Goal: Find specific page/section: Find specific page/section

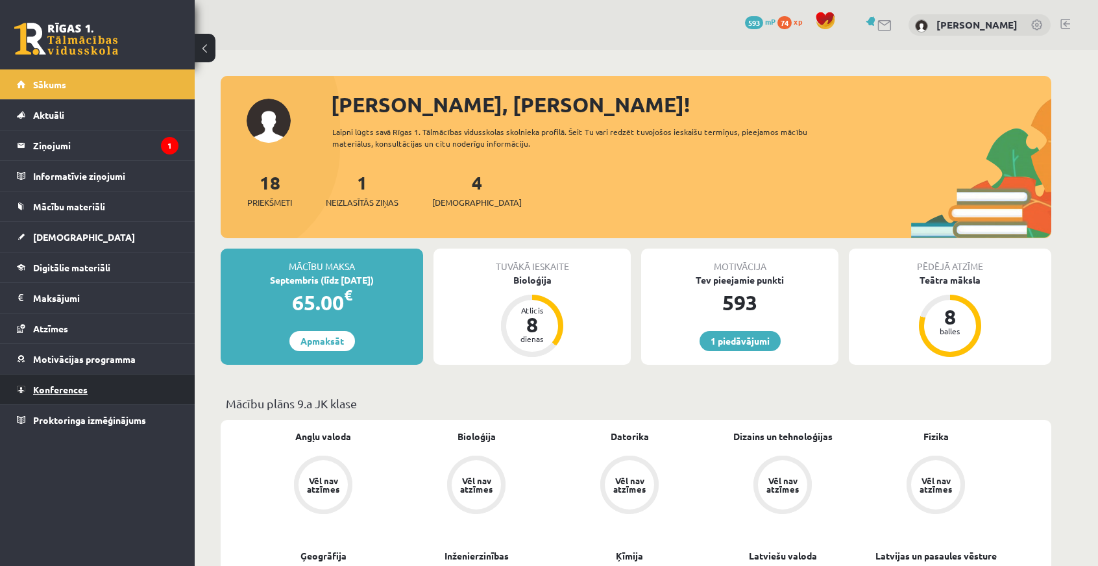
click at [55, 380] on link "Konferences" at bounding box center [98, 390] width 162 height 30
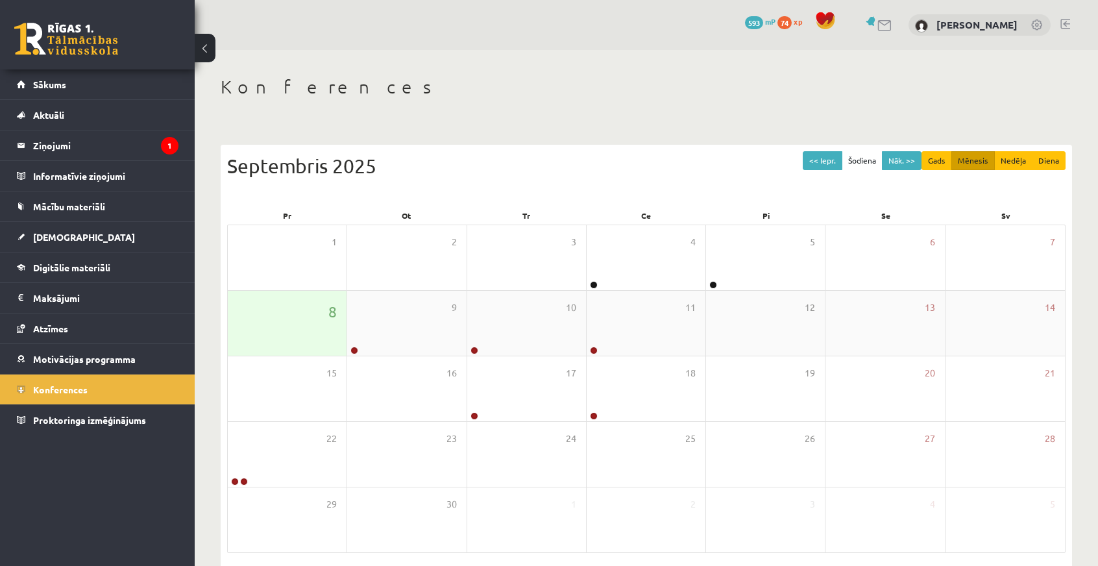
click at [302, 328] on div "8" at bounding box center [287, 323] width 119 height 65
click at [328, 312] on div "8" at bounding box center [287, 323] width 119 height 65
click at [338, 315] on div "8" at bounding box center [287, 323] width 119 height 65
click at [333, 312] on span "8" at bounding box center [332, 312] width 8 height 22
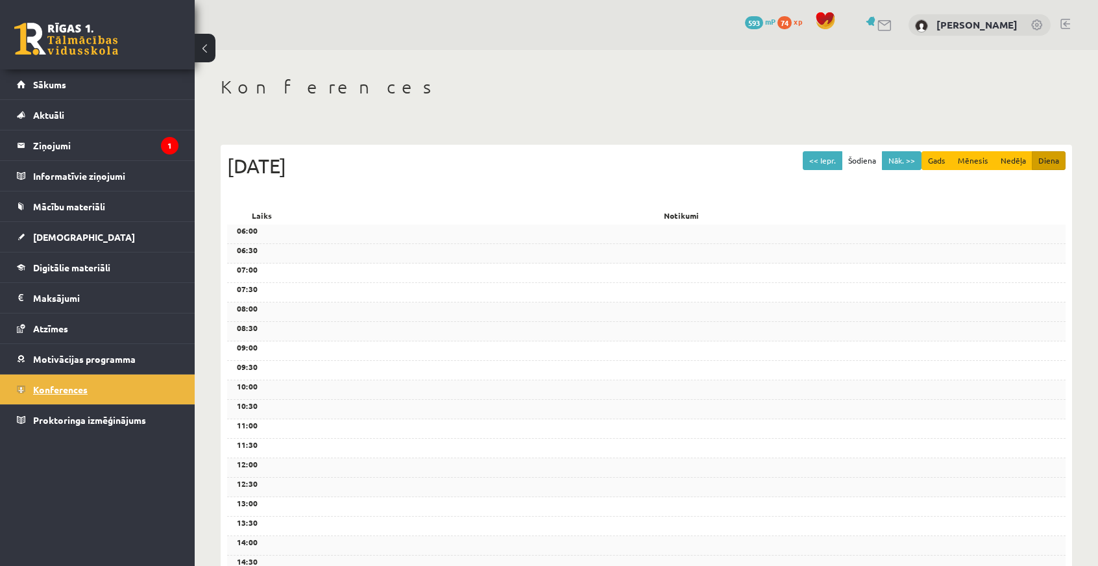
click at [58, 391] on span "Konferences" at bounding box center [60, 390] width 55 height 12
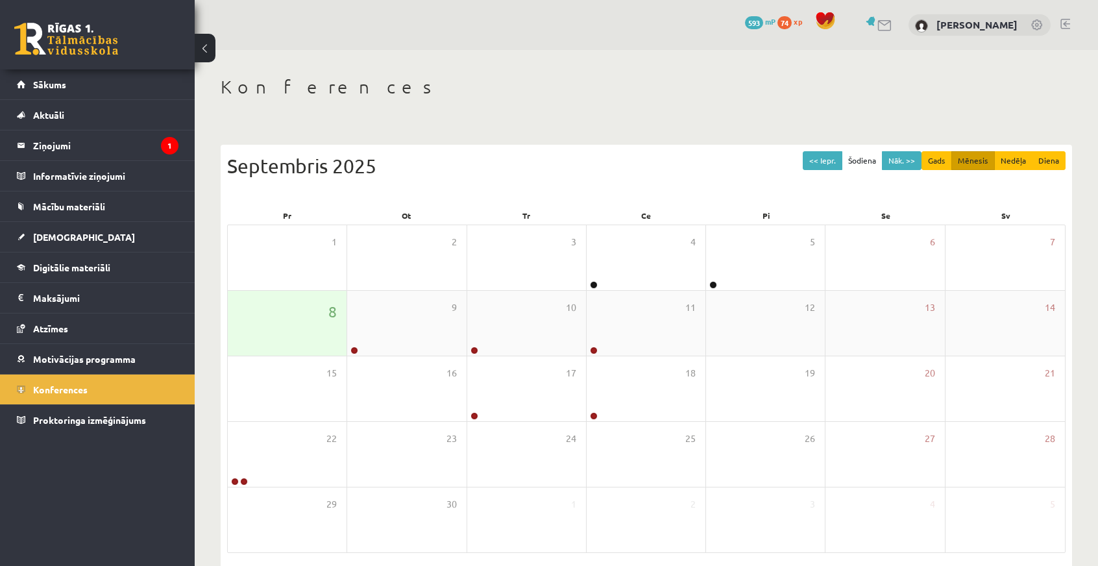
click at [283, 334] on div "8" at bounding box center [287, 323] width 119 height 65
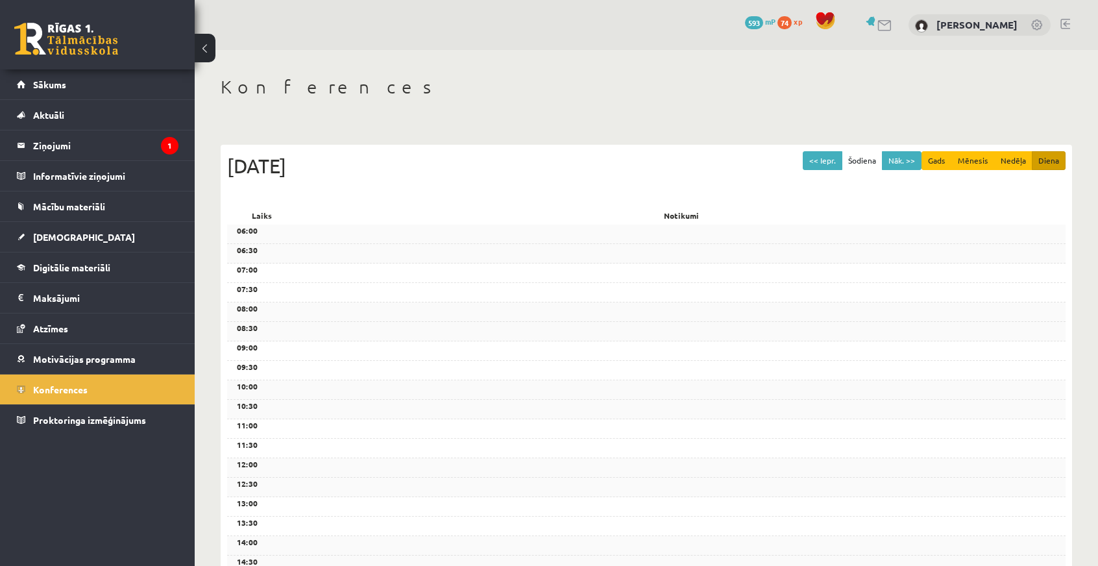
click at [283, 334] on div "08:30" at bounding box center [646, 331] width 839 height 19
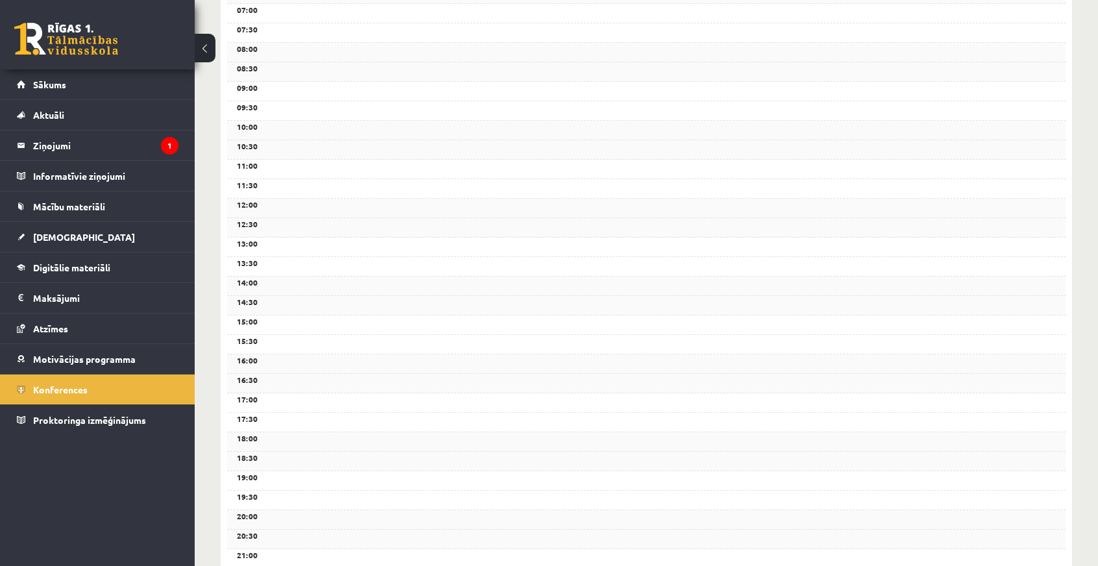
scroll to position [349, 0]
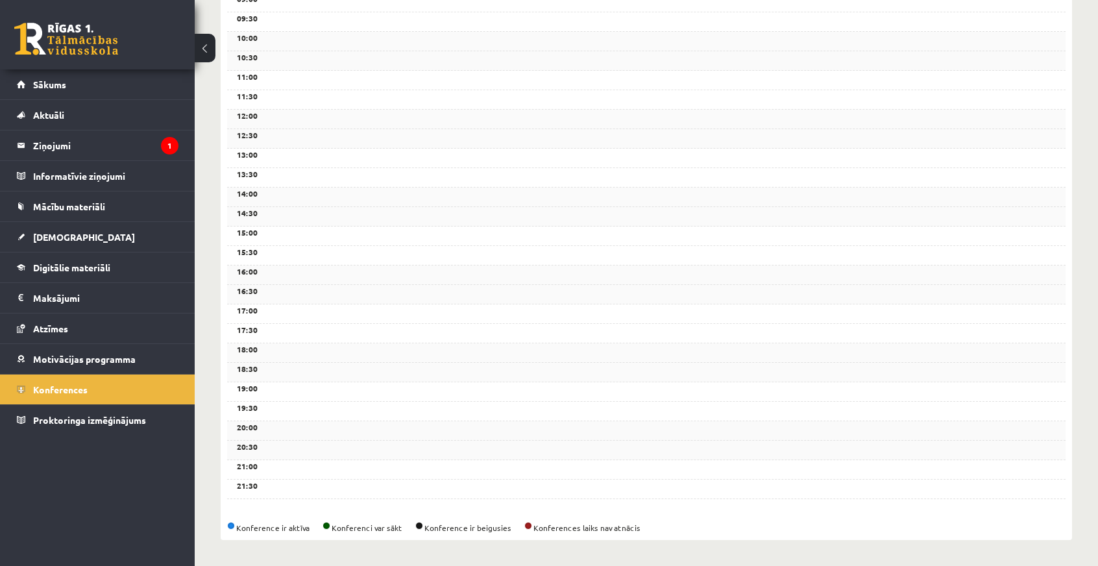
click at [236, 524] on div "Konference ir aktīva Konferenci var sākt Konference ir beigusies Konferences la…" at bounding box center [646, 528] width 839 height 12
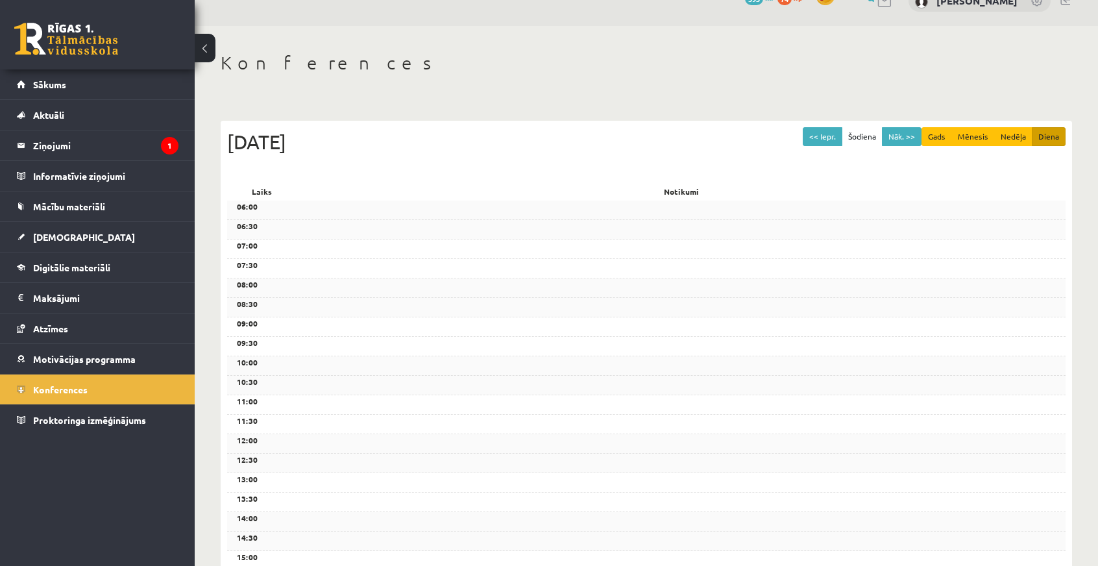
scroll to position [0, 0]
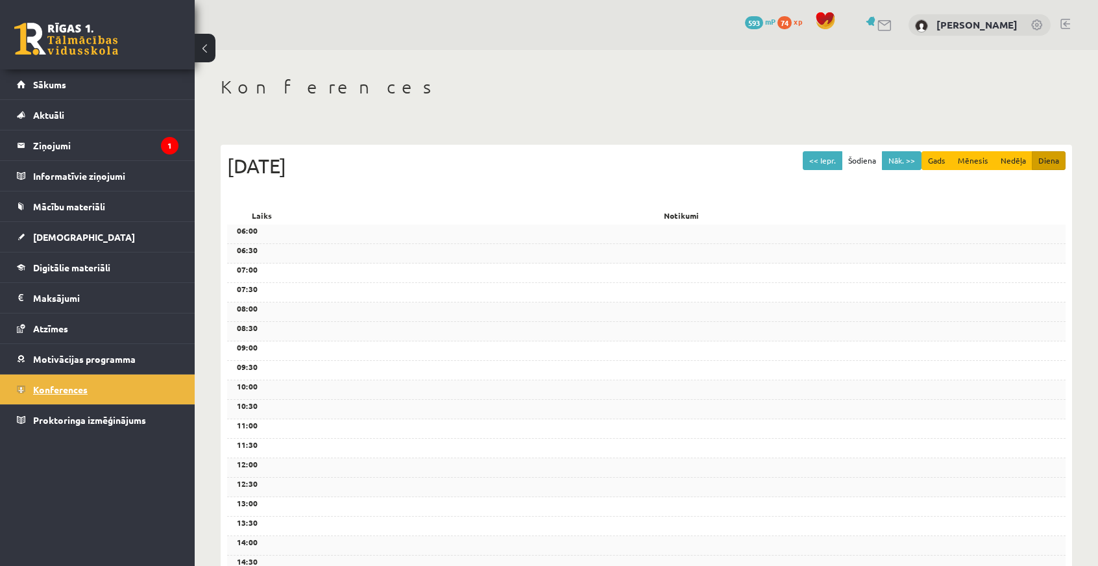
click at [97, 382] on link "Konferences" at bounding box center [98, 390] width 162 height 30
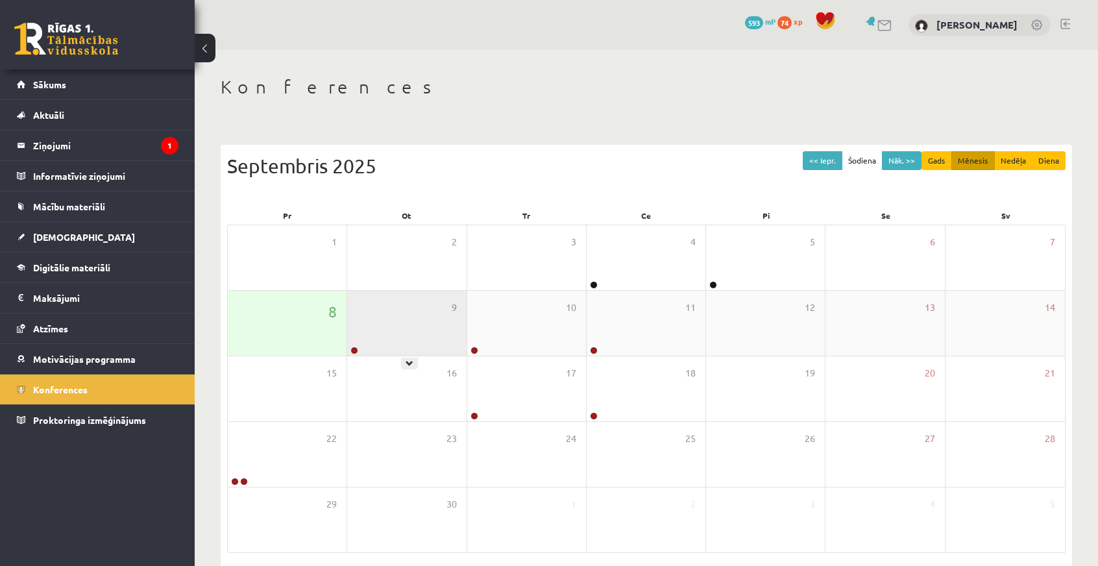
click at [392, 325] on div "9" at bounding box center [406, 323] width 119 height 65
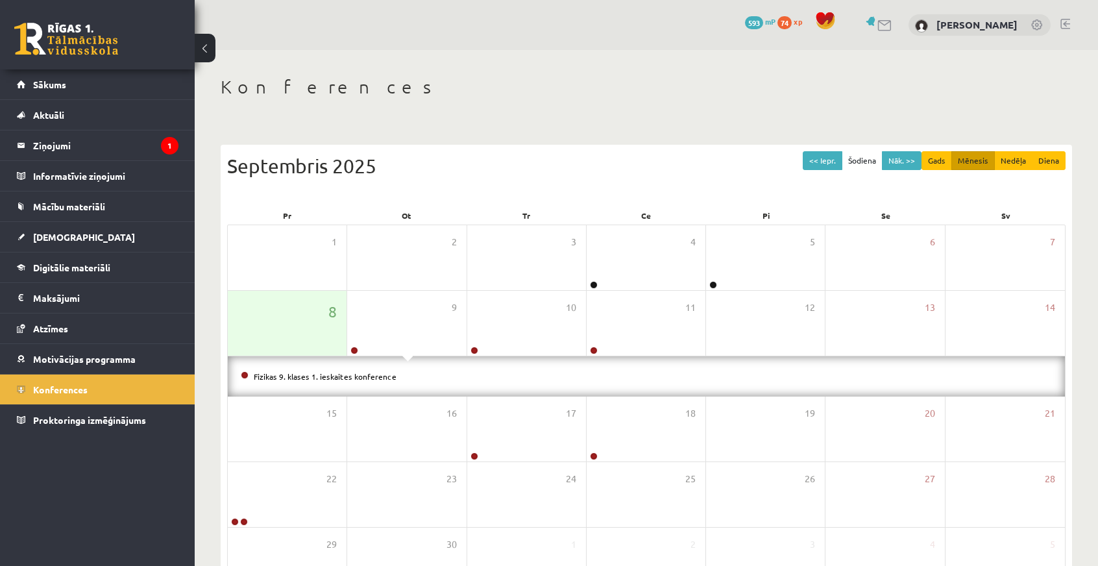
click at [511, 168] on div "Septembris 2025" at bounding box center [646, 165] width 839 height 29
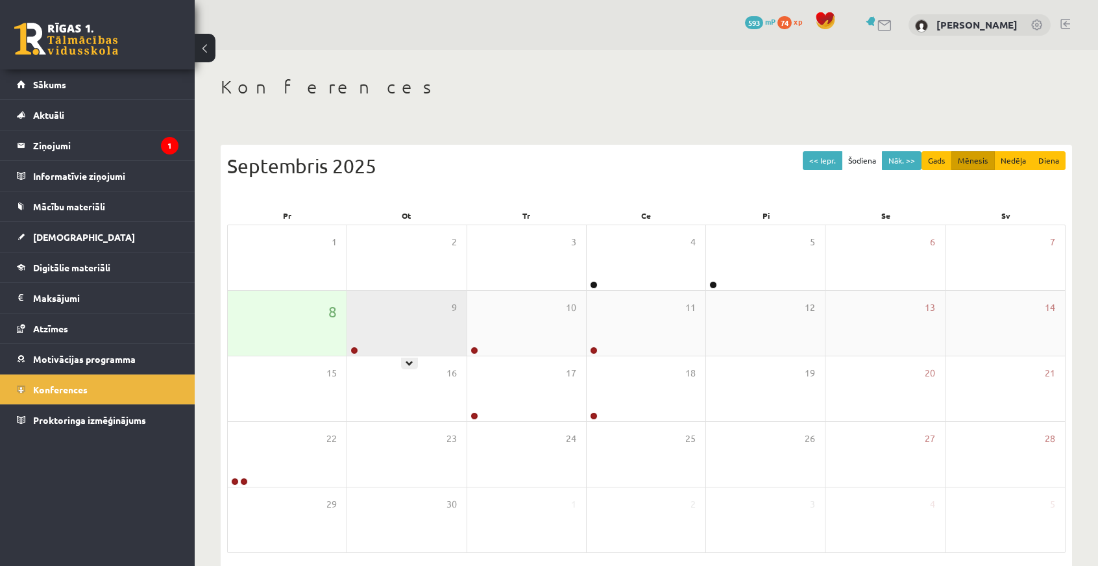
click at [399, 336] on div "9" at bounding box center [406, 323] width 119 height 65
